Goal: Task Accomplishment & Management: Manage account settings

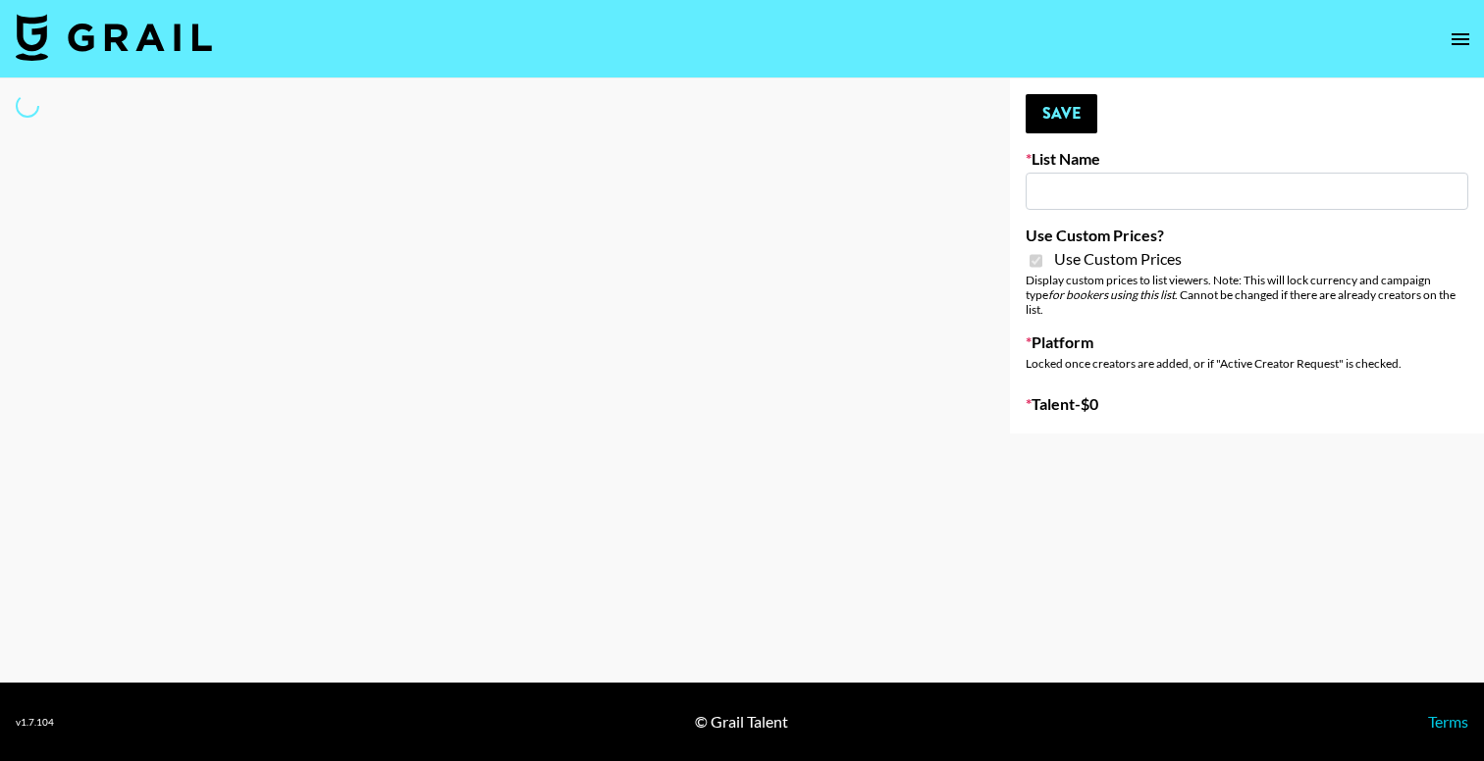
type input "Sleep & Glow"
checkbox input "true"
select select "Brand"
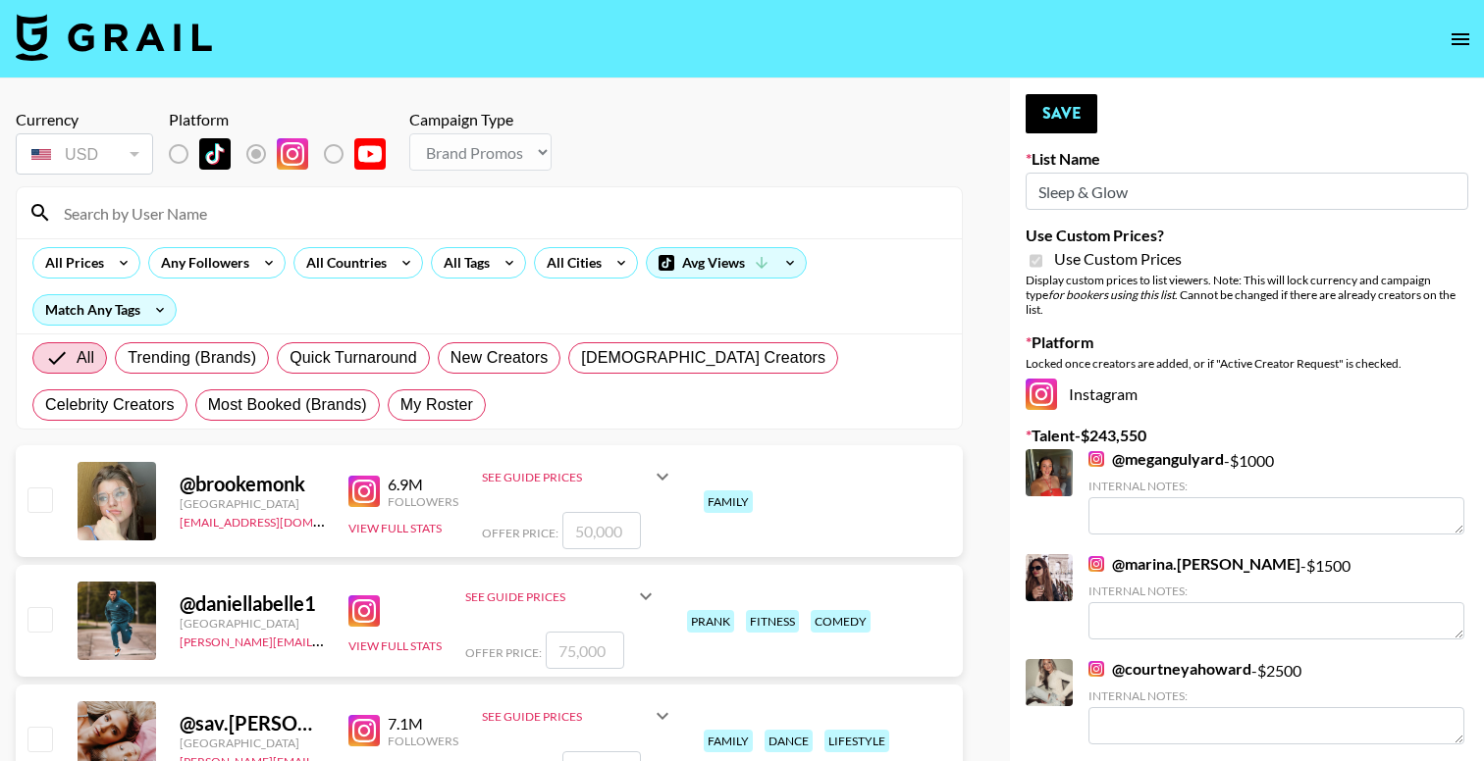
click at [284, 218] on input at bounding box center [501, 212] width 898 height 31
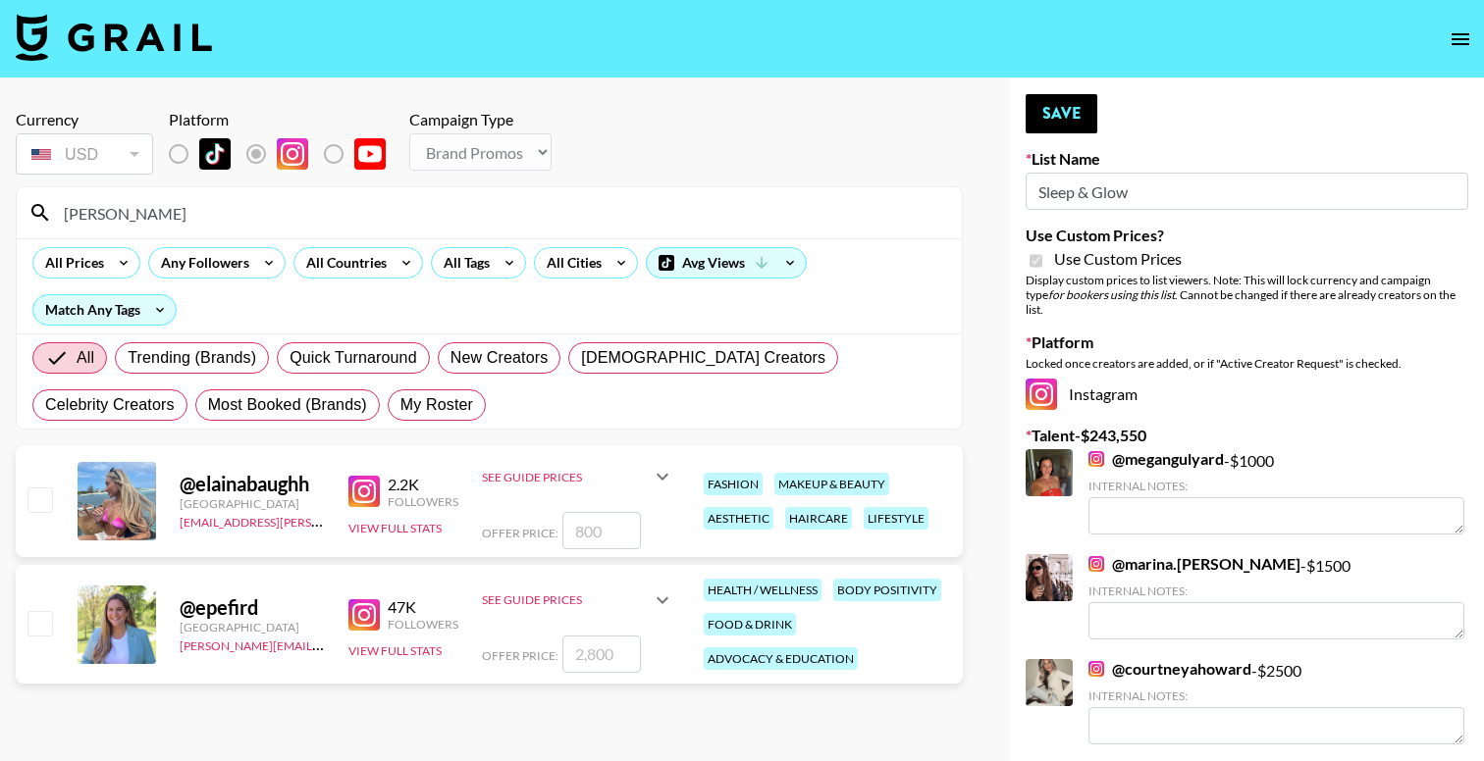
type input "[PERSON_NAME]"
click at [611, 655] on input "number" at bounding box center [601, 654] width 78 height 37
type input "35"
checkbox input "true"
type input "3500"
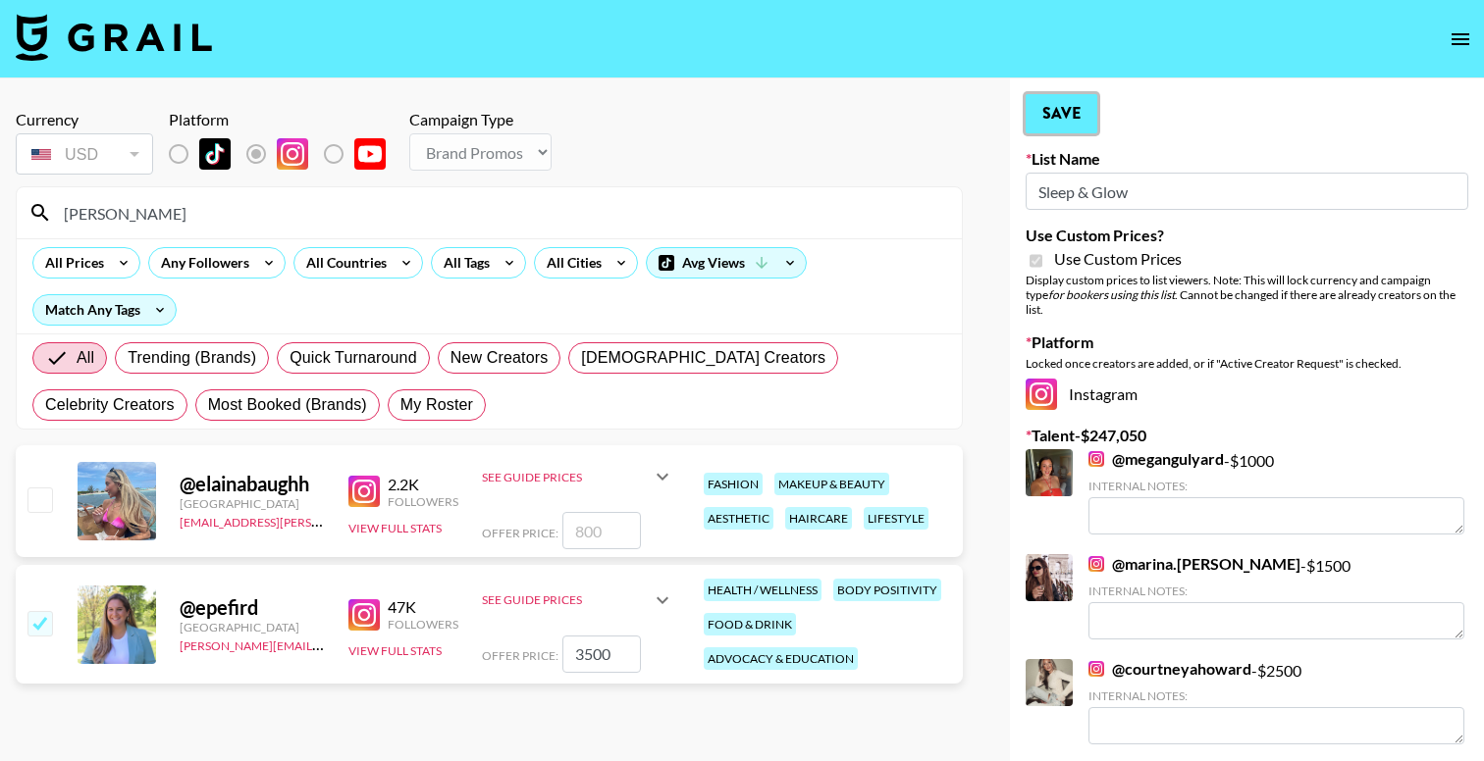
click at [1058, 107] on button "Save" at bounding box center [1061, 113] width 72 height 39
